Goal: Check status

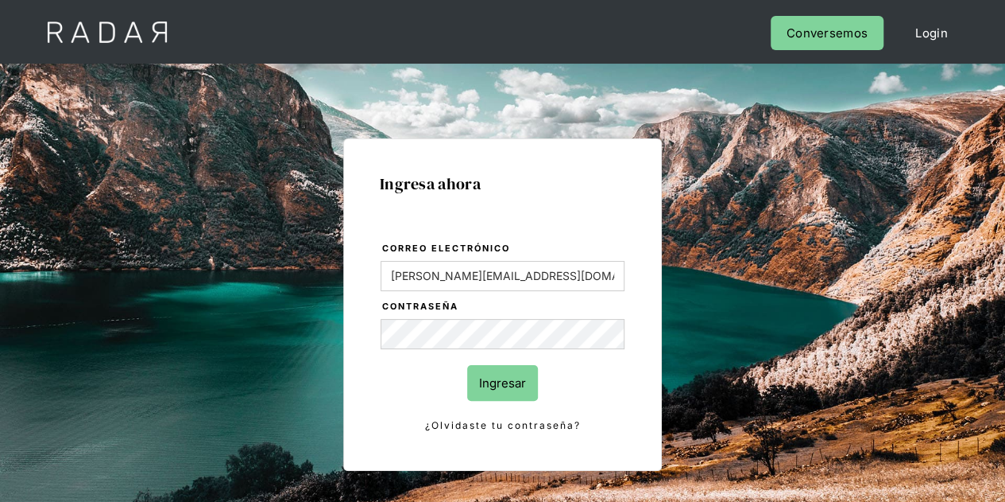
click at [519, 371] on input "Ingresar" at bounding box center [502, 383] width 71 height 36
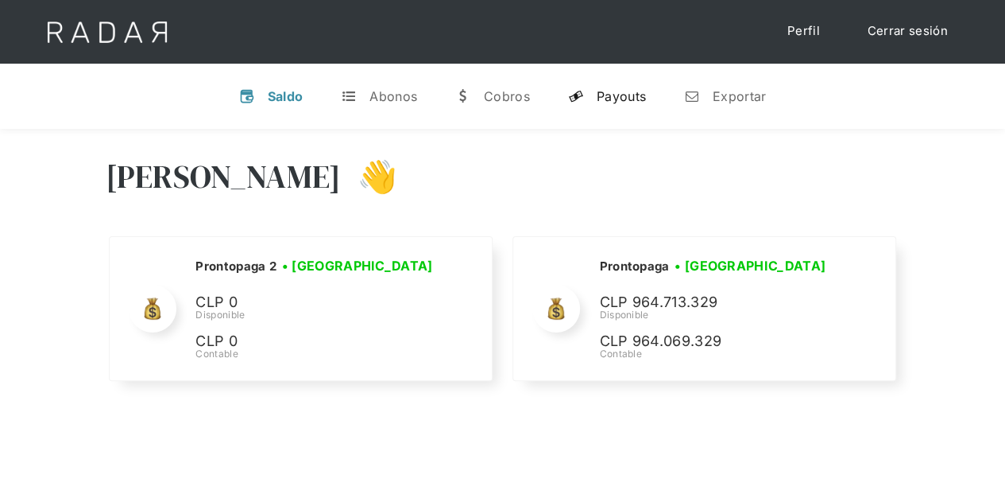
click at [603, 95] on div "Payouts" at bounding box center [621, 96] width 49 height 16
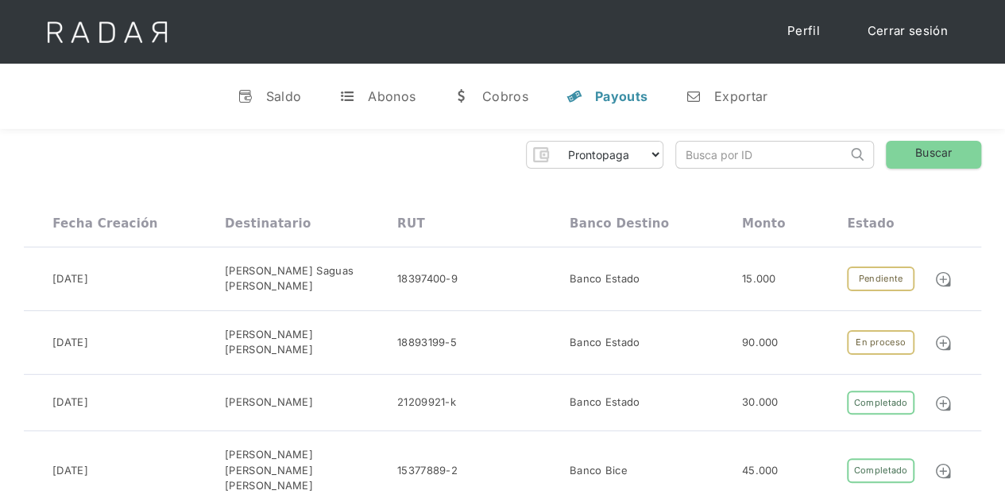
click at [739, 141] on input "search" at bounding box center [761, 154] width 171 height 26
paste input "bd2c2856-fbc0-4f90-80c5-699a5006debd"
type input "bd2c2856-fbc0-4f90-80c5-699a5006debd"
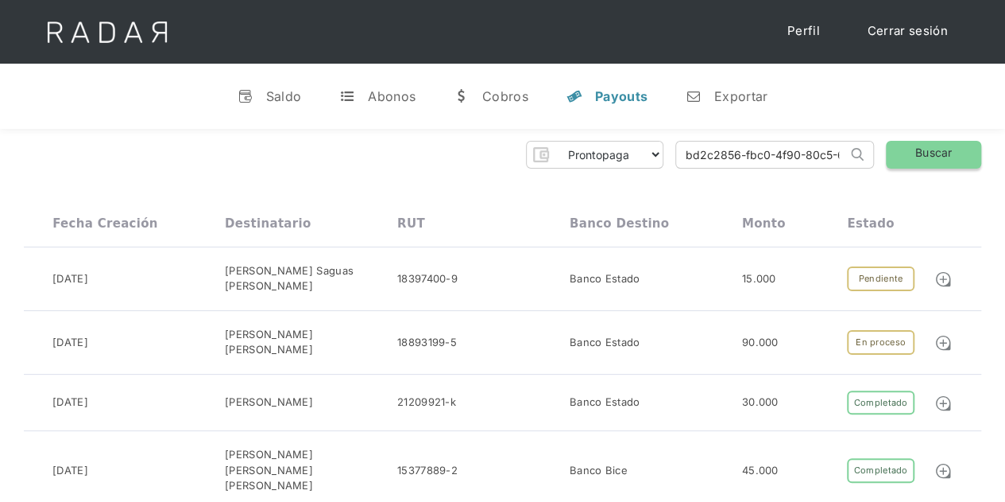
click at [905, 151] on link "Buscar" at bounding box center [933, 155] width 95 height 28
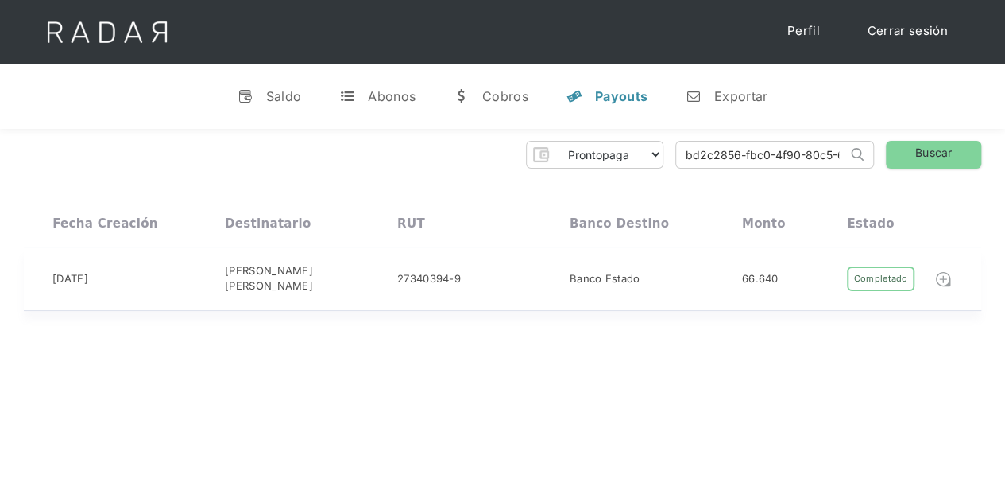
click at [947, 274] on img at bounding box center [943, 278] width 17 height 17
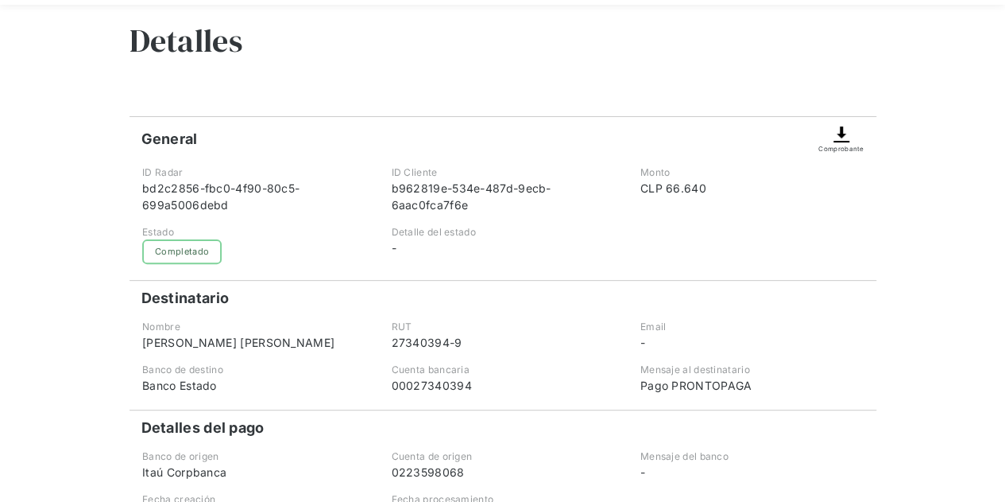
scroll to position [125, 0]
click at [848, 127] on img at bounding box center [841, 133] width 19 height 19
